Goal: Transaction & Acquisition: Purchase product/service

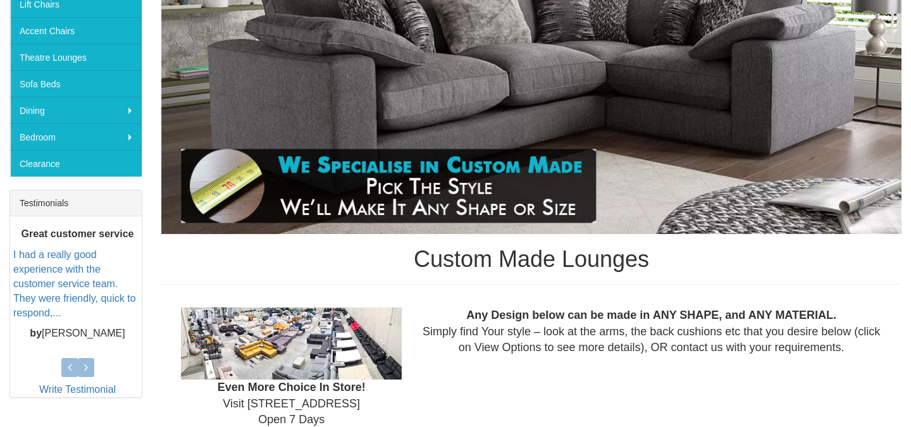
scroll to position [208, 0]
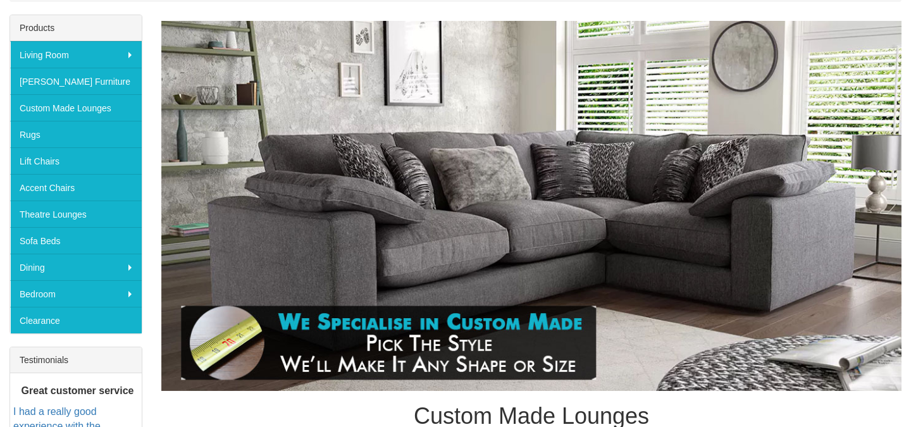
click at [199, 230] on img at bounding box center [531, 206] width 740 height 370
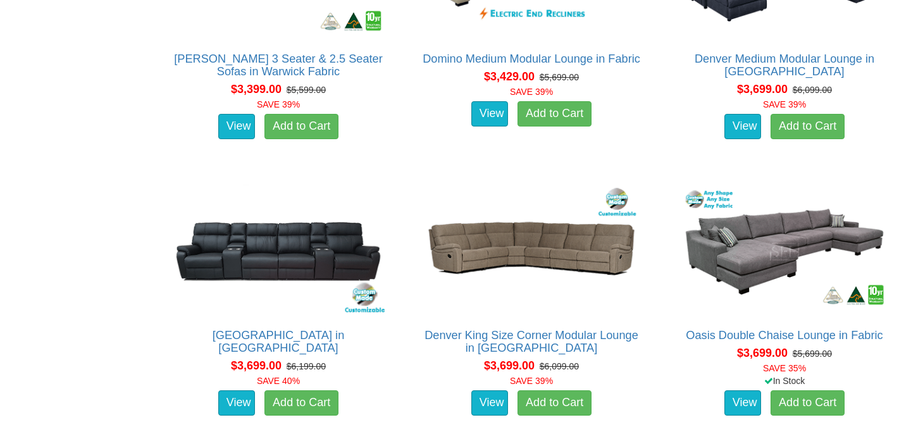
scroll to position [3713, 0]
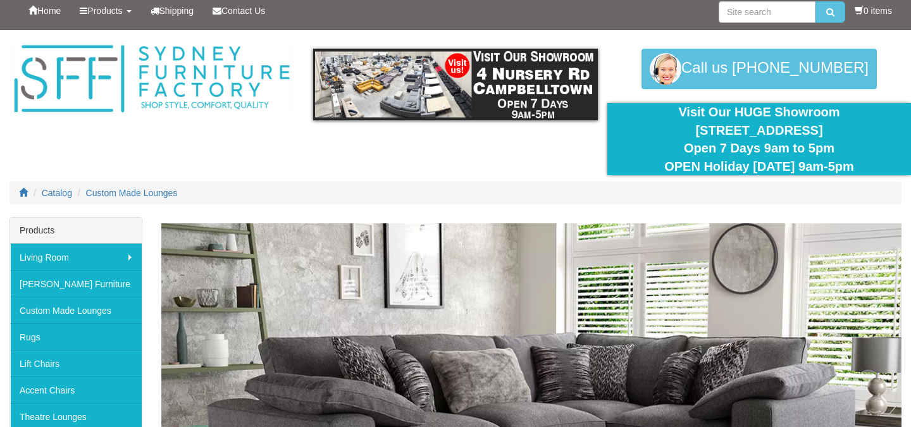
scroll to position [5, 0]
